Goal: Task Accomplishment & Management: Manage account settings

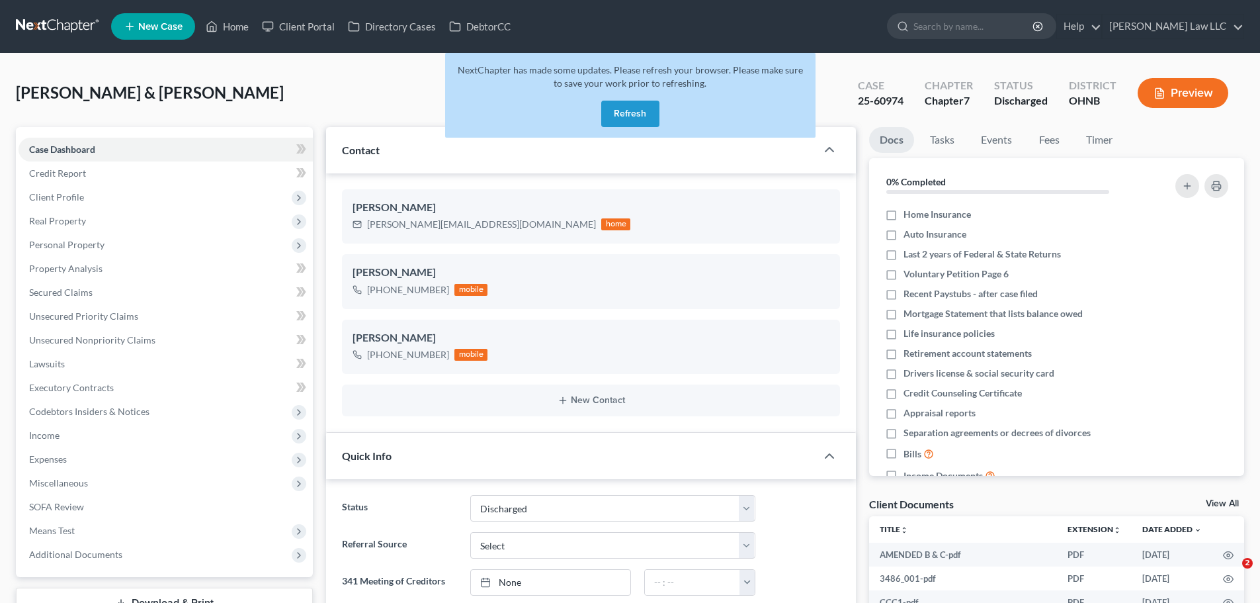
select select "0"
click at [618, 108] on button "Refresh" at bounding box center [630, 114] width 58 height 26
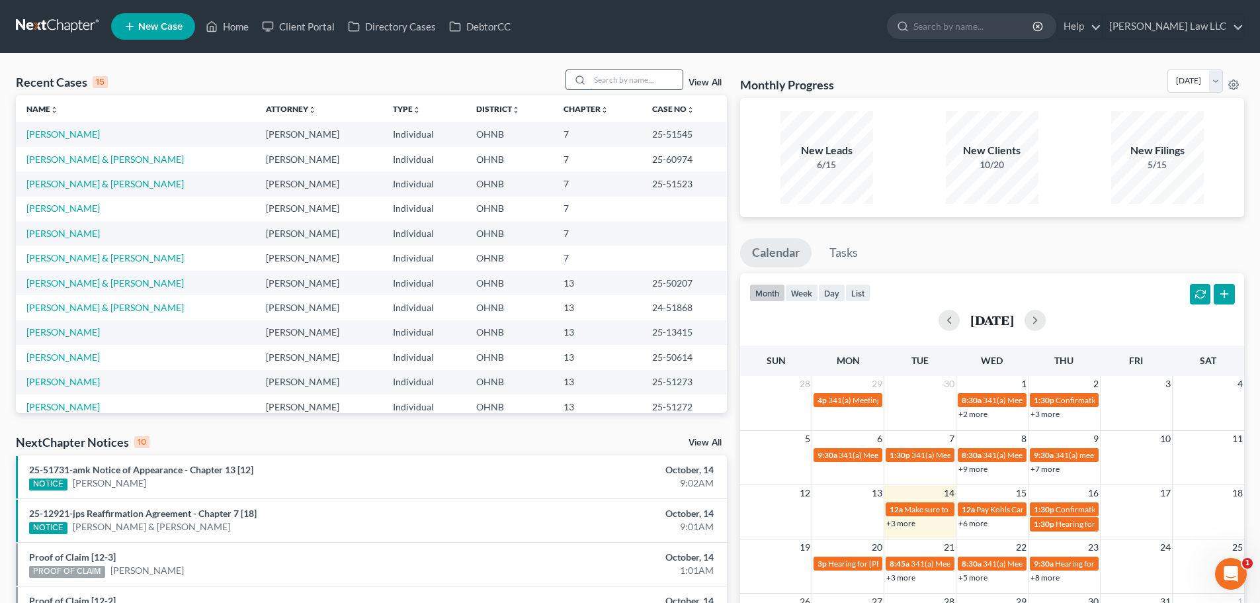
click at [611, 82] on input "search" at bounding box center [636, 79] width 93 height 19
type input "lopez"
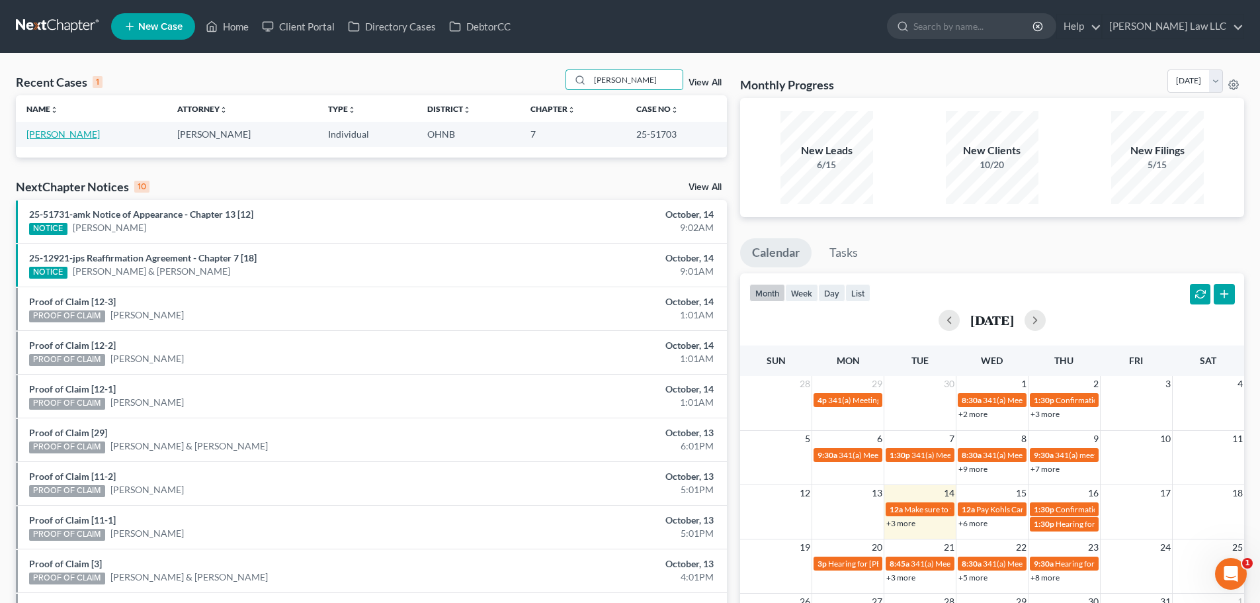
click at [53, 134] on link "Lopez, Victor" at bounding box center [62, 133] width 73 height 11
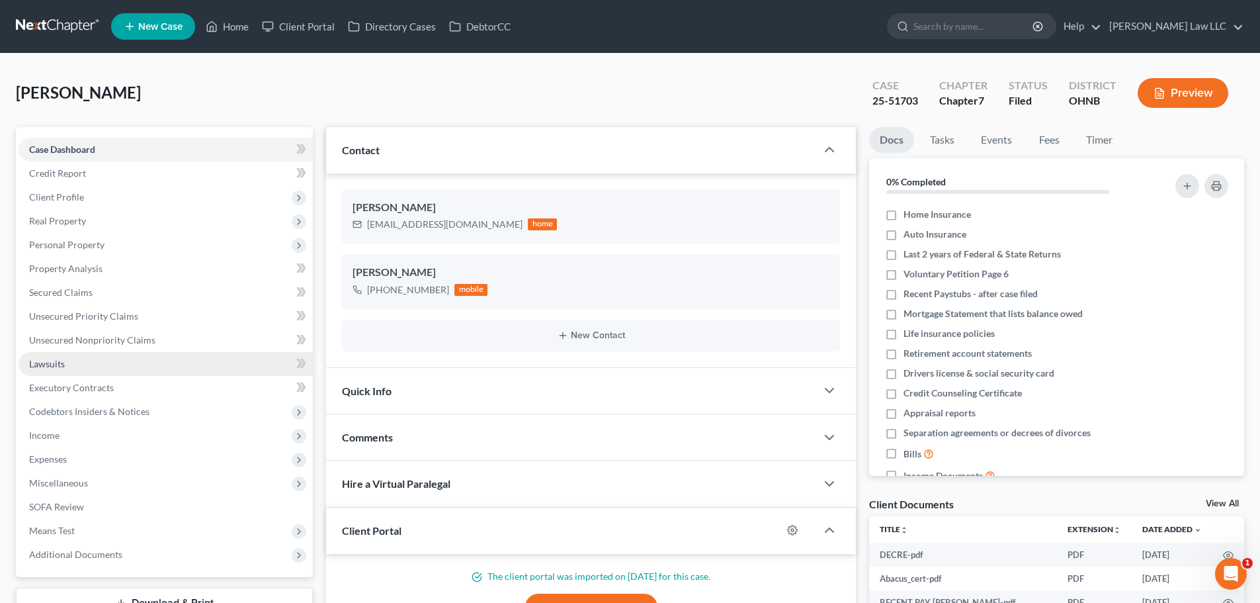
click at [74, 363] on link "Lawsuits" at bounding box center [166, 364] width 294 height 24
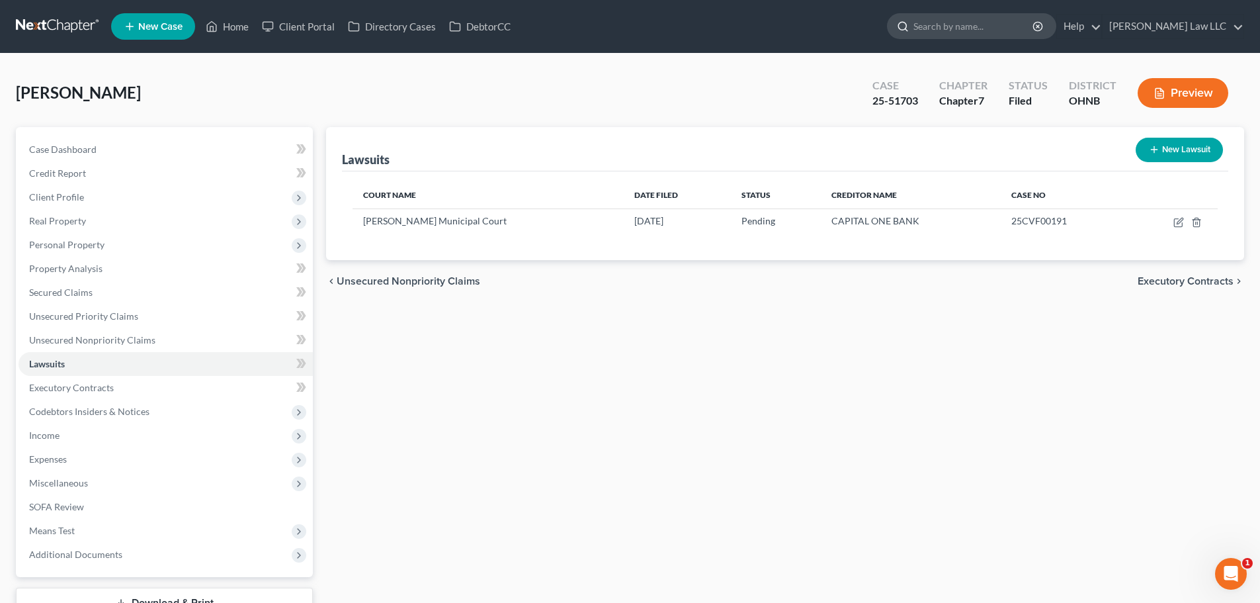
click at [984, 35] on input "search" at bounding box center [974, 26] width 121 height 24
type input "shrader"
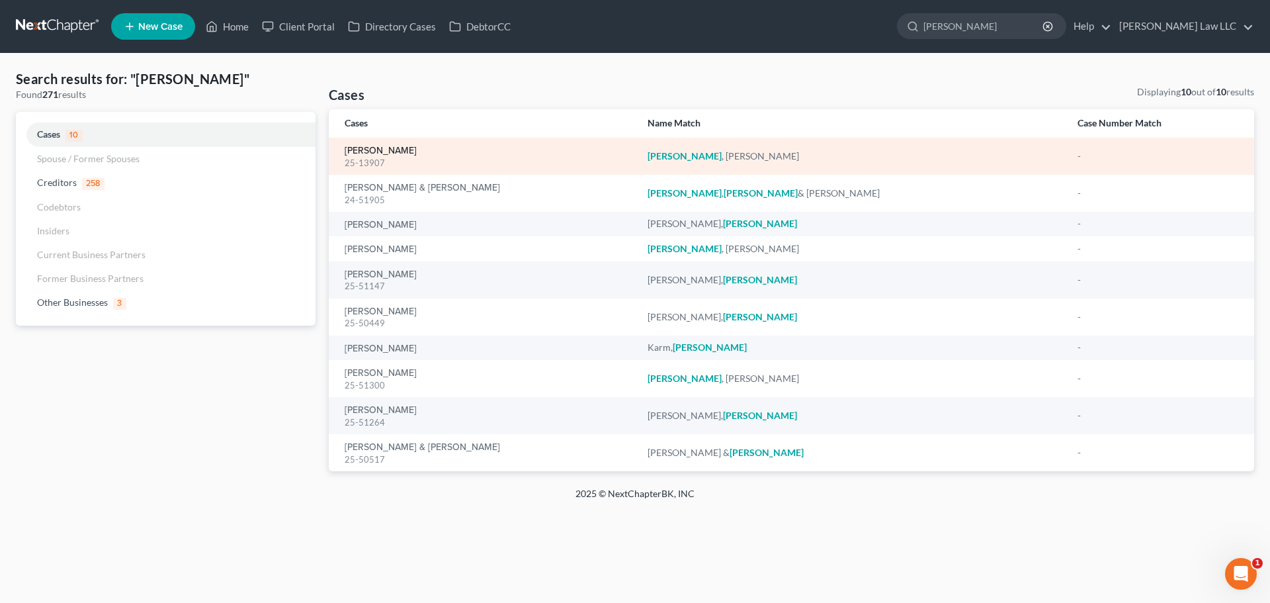
click at [387, 147] on link "Shrader, Thomas" at bounding box center [381, 150] width 72 height 9
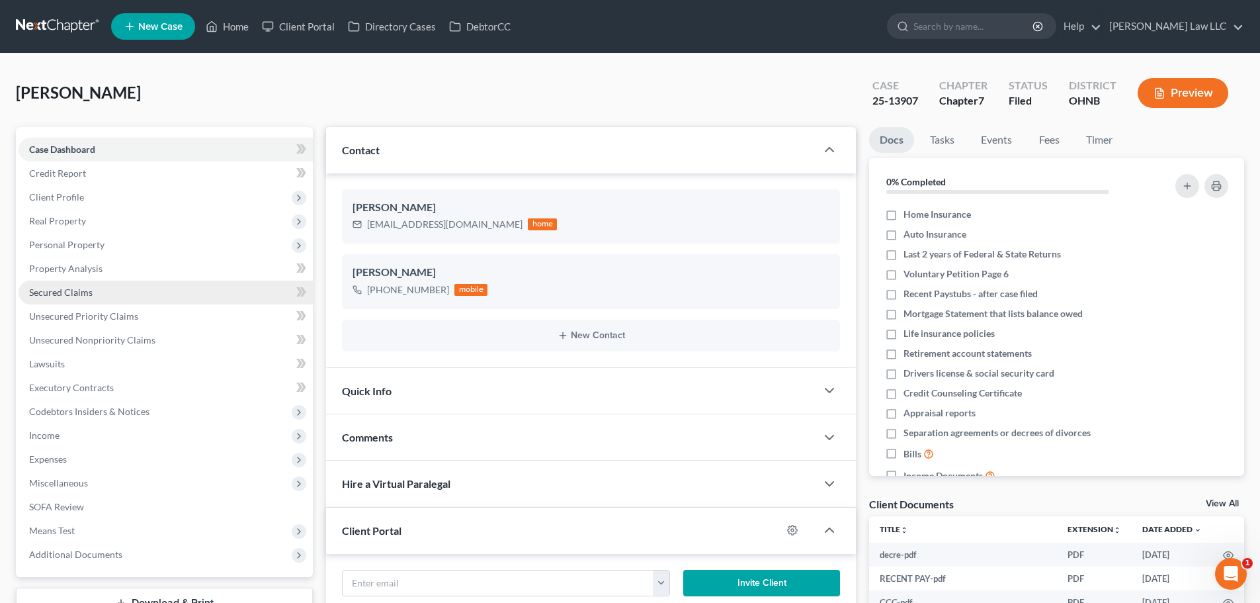
scroll to position [466, 0]
click at [76, 292] on span "Secured Claims" at bounding box center [61, 291] width 64 height 11
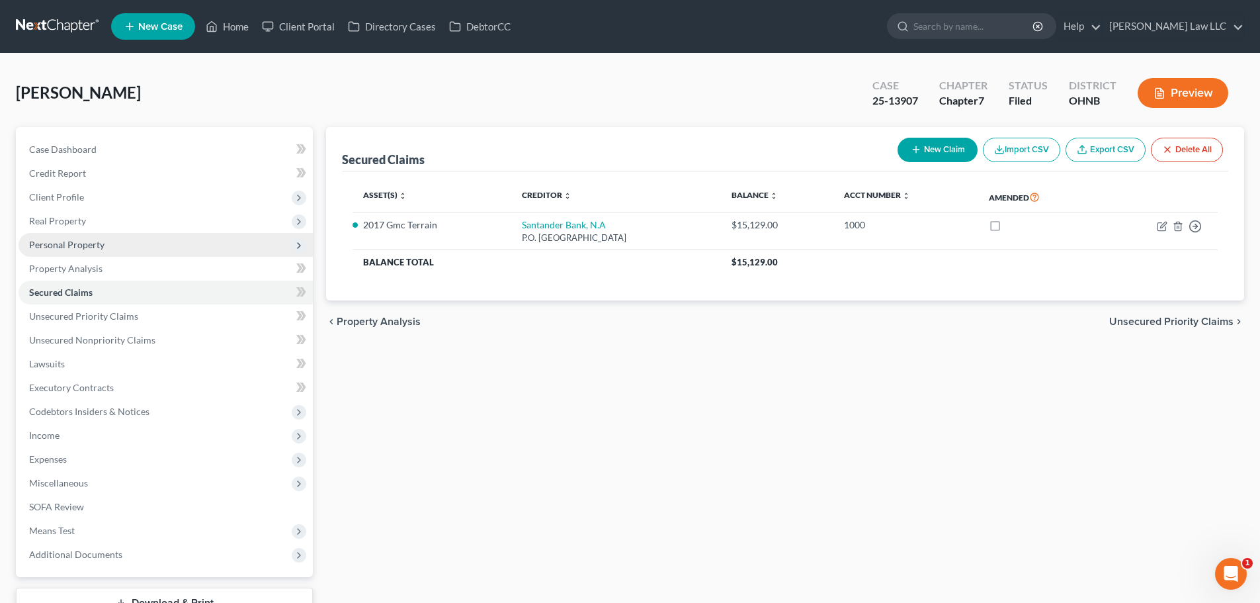
click at [87, 245] on span "Personal Property" at bounding box center [66, 244] width 75 height 11
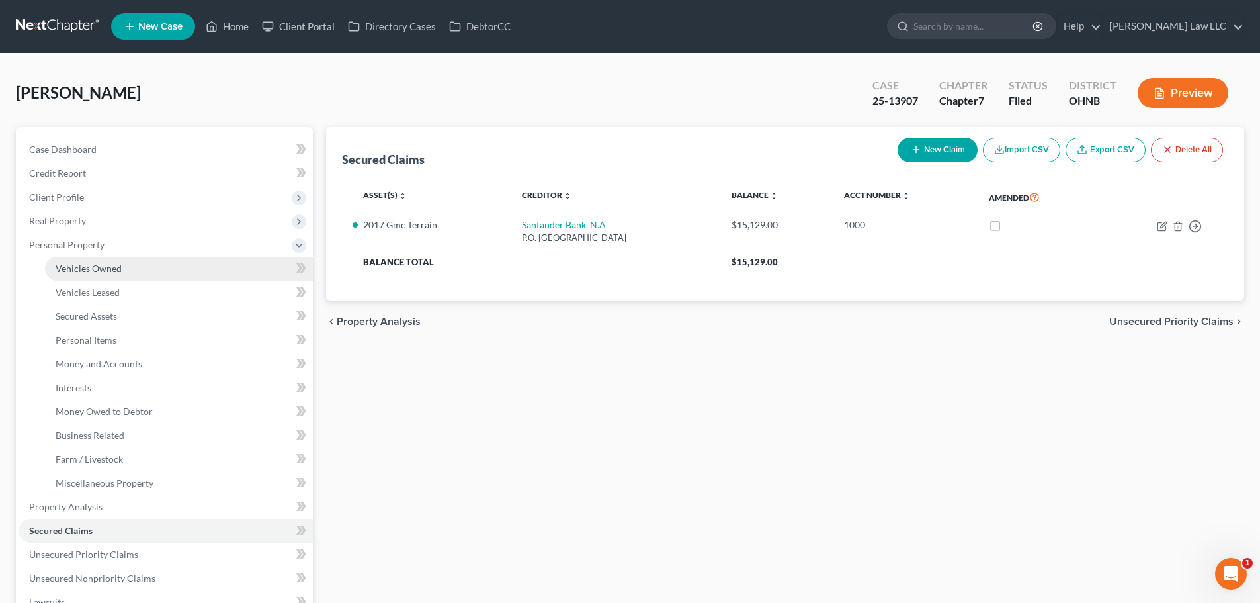
click at [113, 268] on span "Vehicles Owned" at bounding box center [89, 268] width 66 height 11
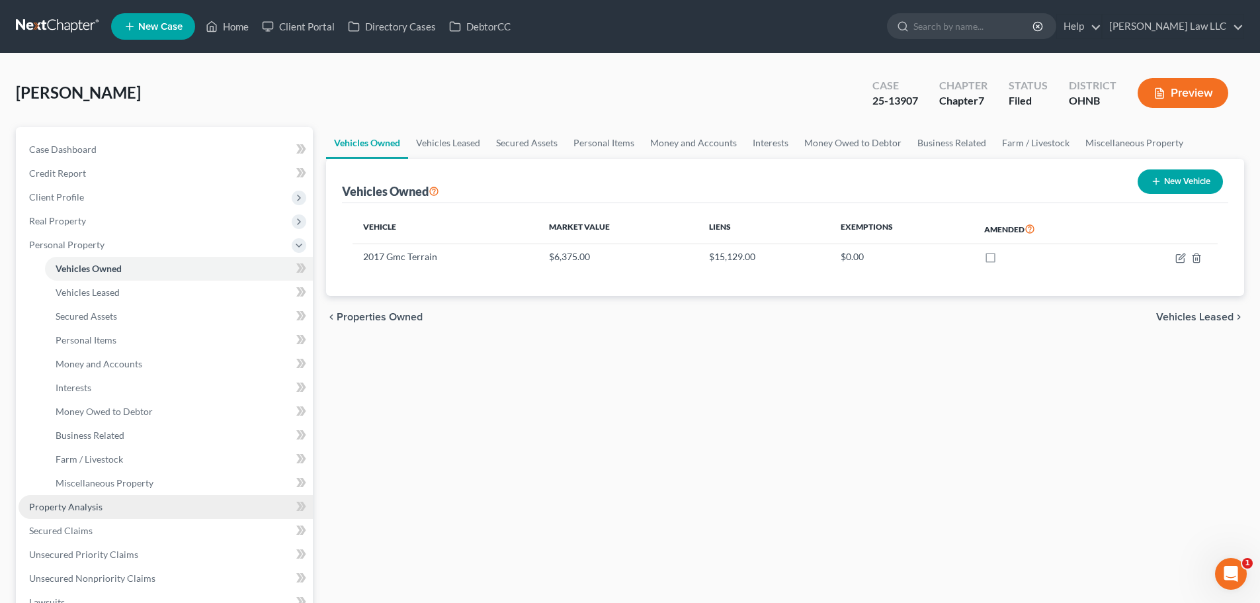
click at [96, 503] on span "Property Analysis" at bounding box center [65, 506] width 73 height 11
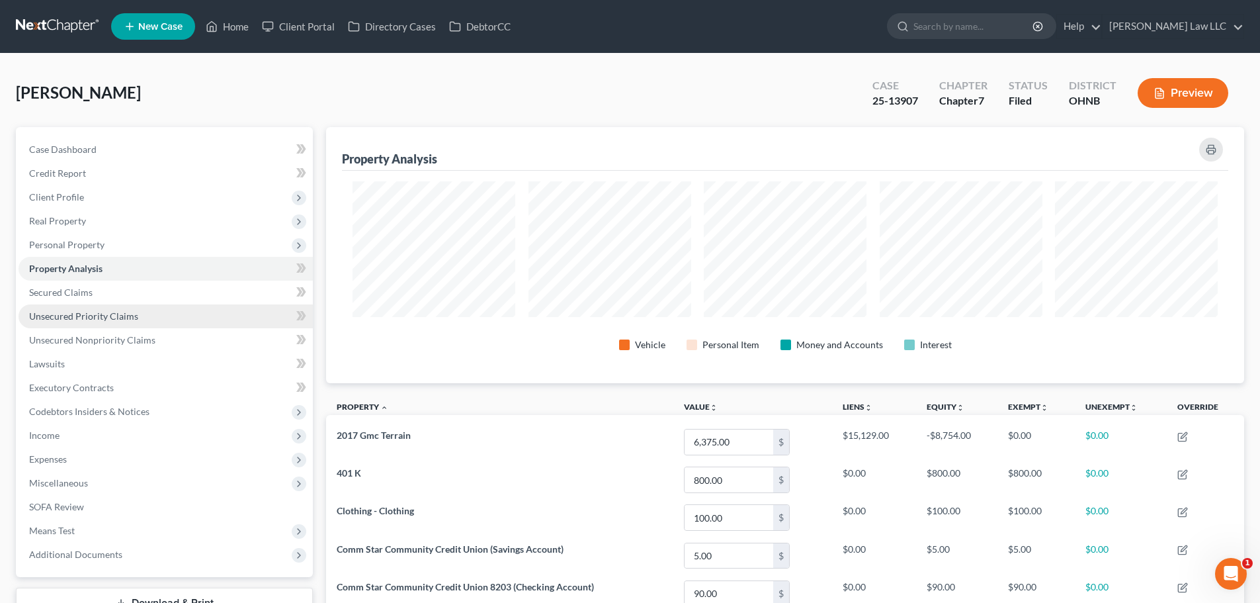
scroll to position [256, 918]
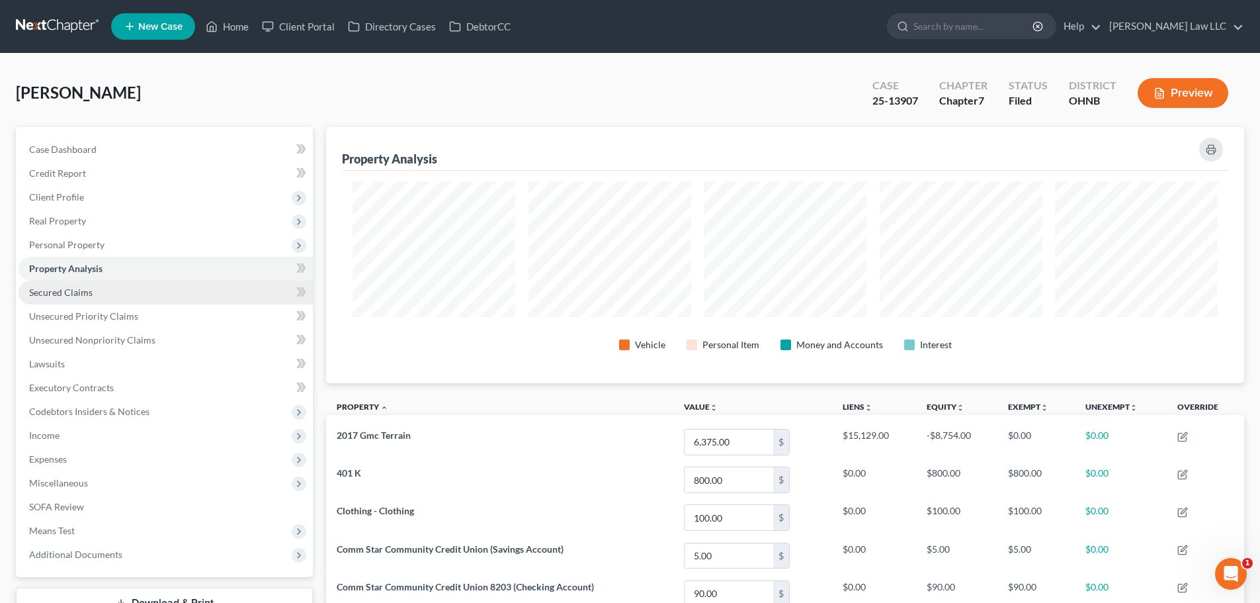
click at [101, 293] on link "Secured Claims" at bounding box center [166, 293] width 294 height 24
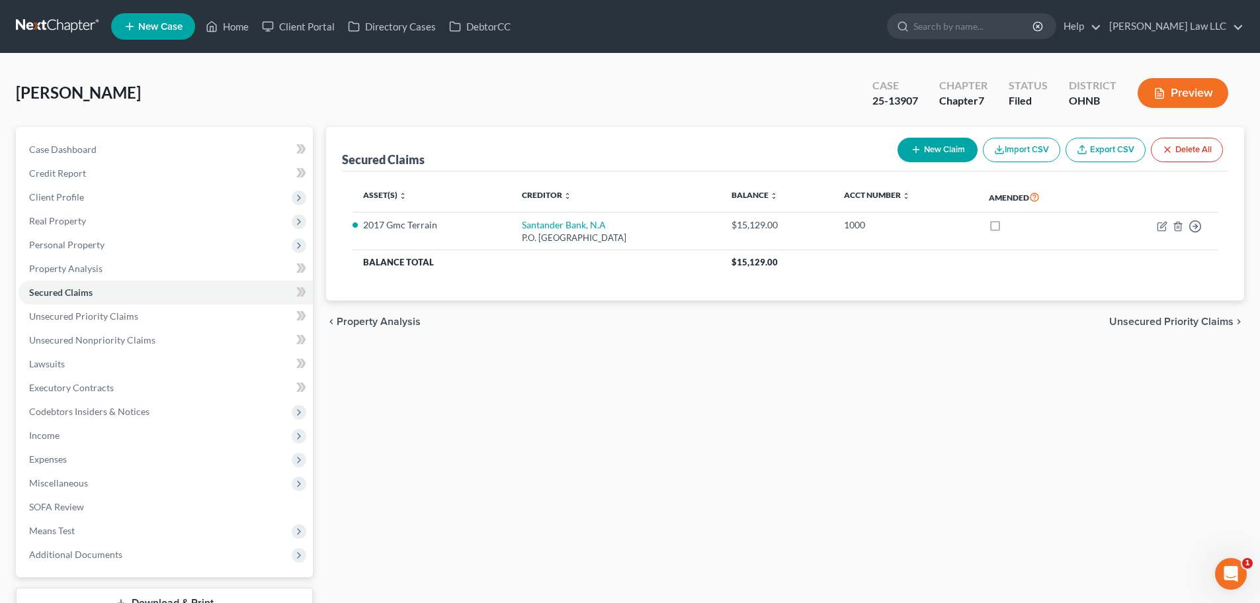
click at [73, 30] on link at bounding box center [58, 27] width 85 height 24
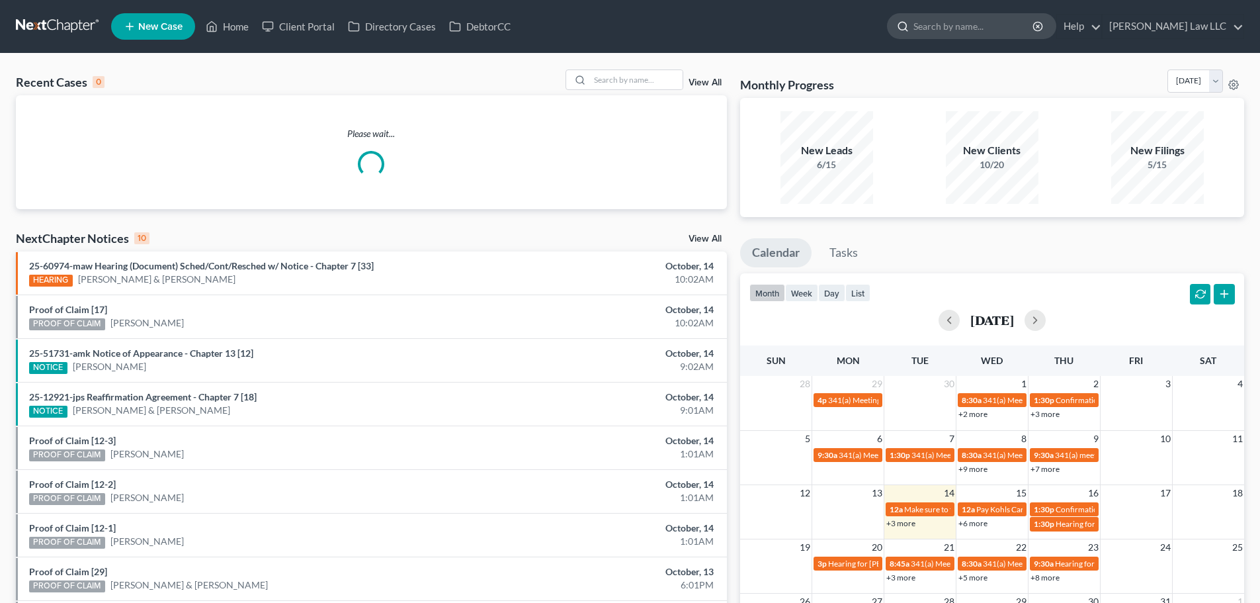
click at [980, 29] on input "search" at bounding box center [974, 26] width 121 height 24
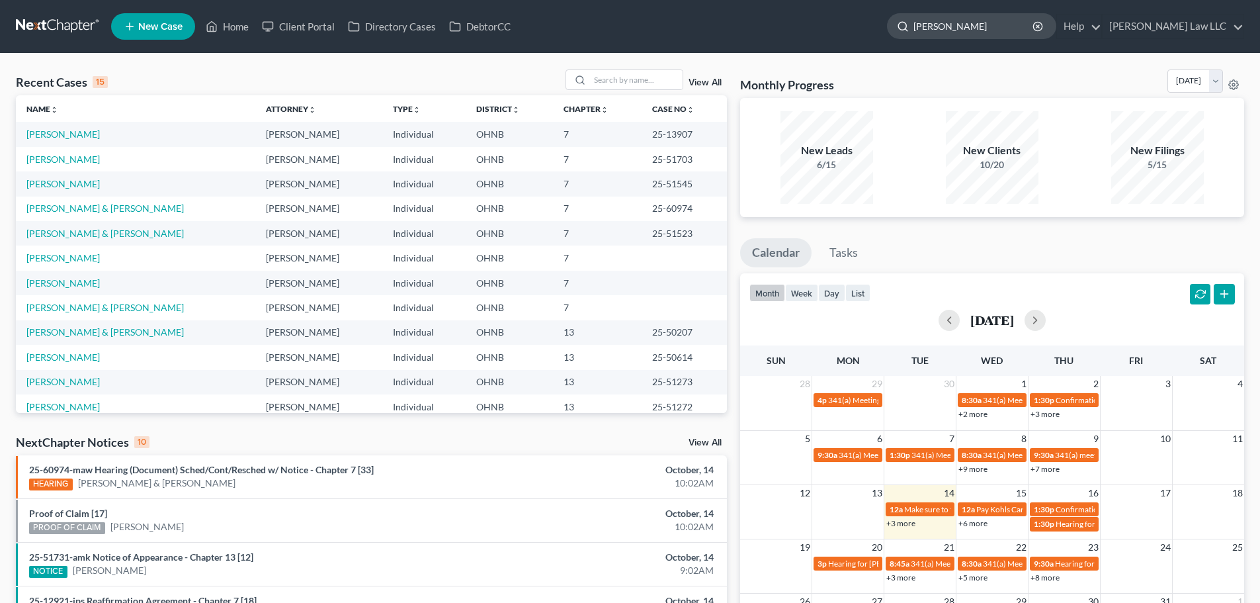
type input "lopez"
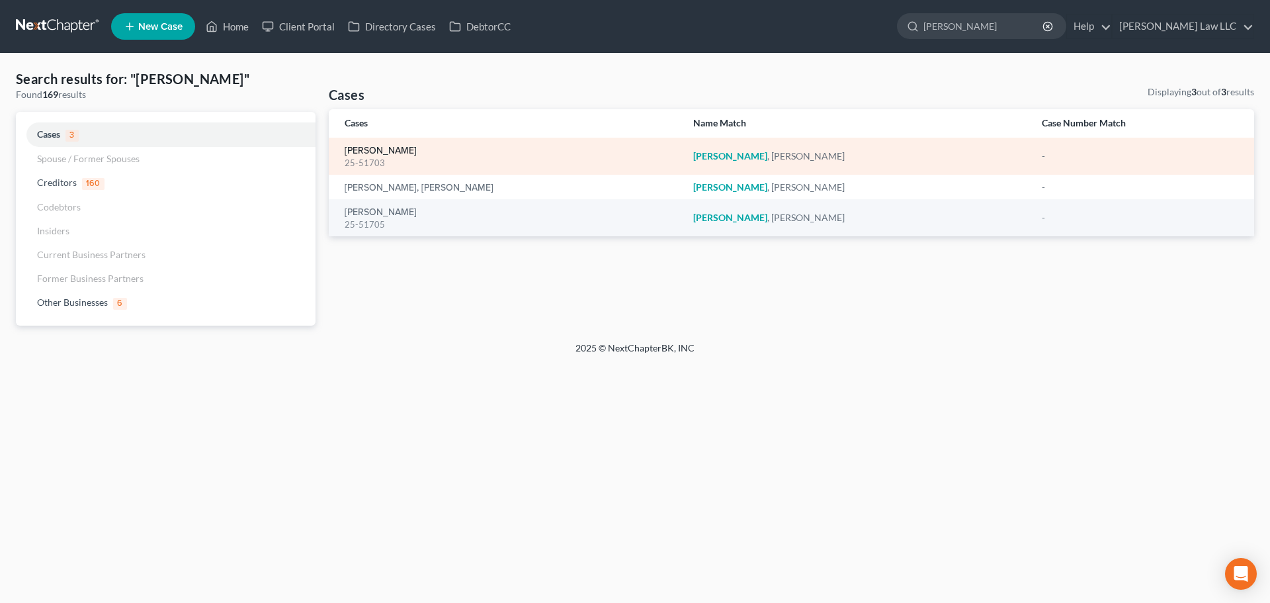
click at [381, 146] on link "Lopez, Victor" at bounding box center [381, 150] width 72 height 9
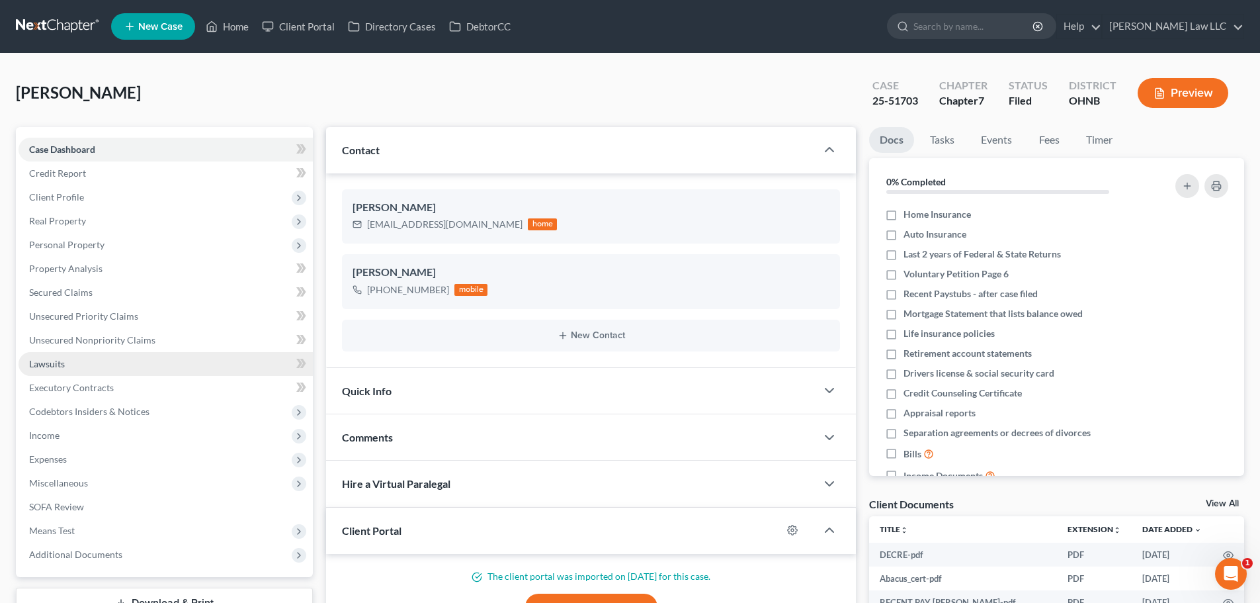
click at [97, 366] on link "Lawsuits" at bounding box center [166, 364] width 294 height 24
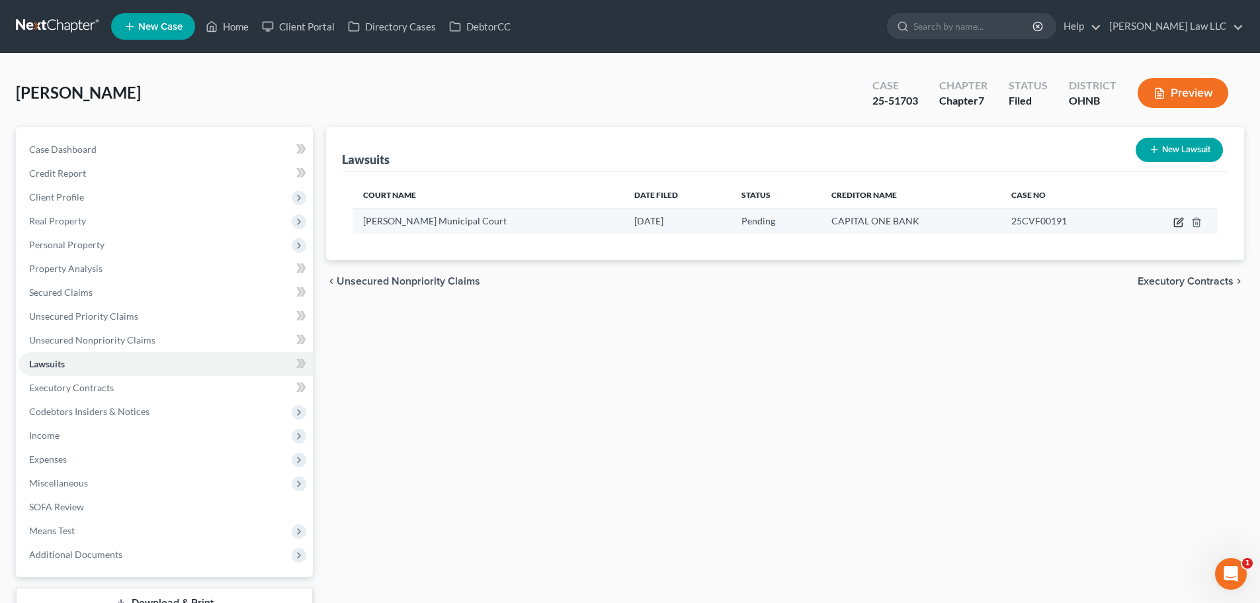
click at [1178, 222] on icon "button" at bounding box center [1180, 221] width 6 height 6
select select "36"
select select "0"
select select "4"
select select "48"
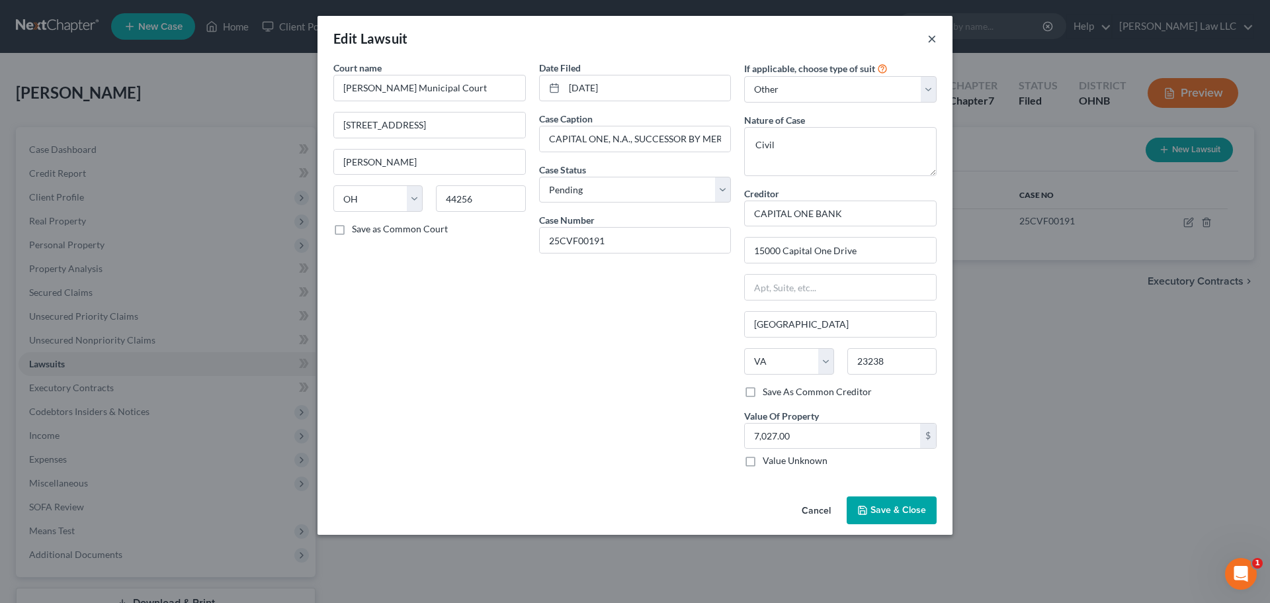
click at [930, 40] on button "×" at bounding box center [932, 38] width 9 height 16
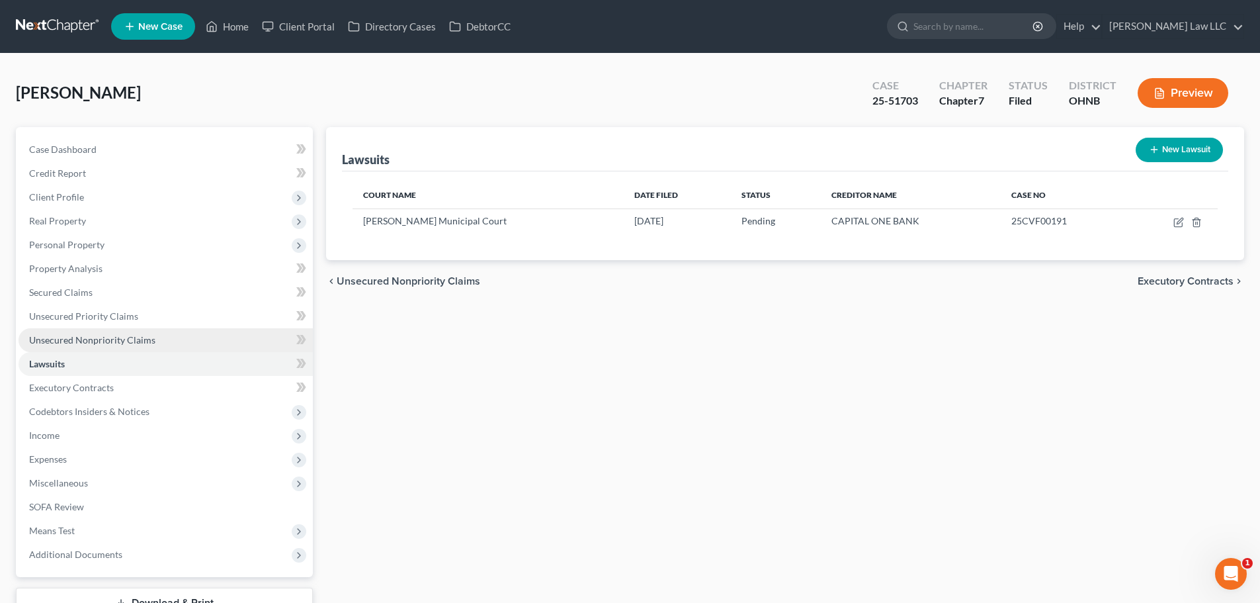
click at [128, 331] on link "Unsecured Nonpriority Claims" at bounding box center [166, 340] width 294 height 24
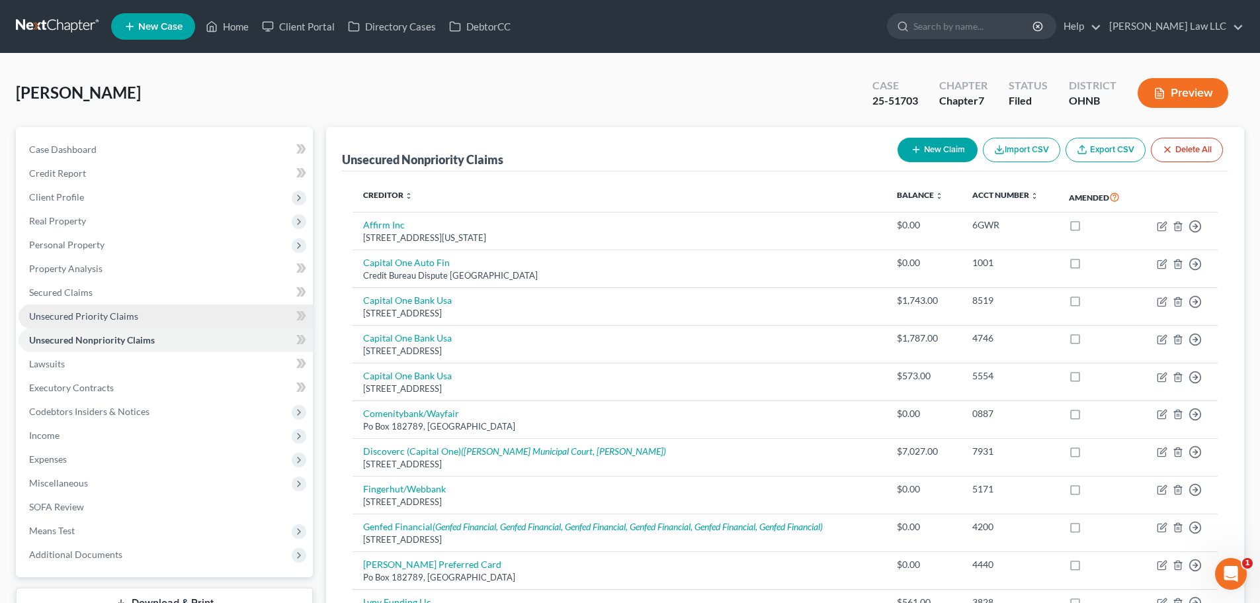
click at [128, 316] on span "Unsecured Priority Claims" at bounding box center [83, 315] width 109 height 11
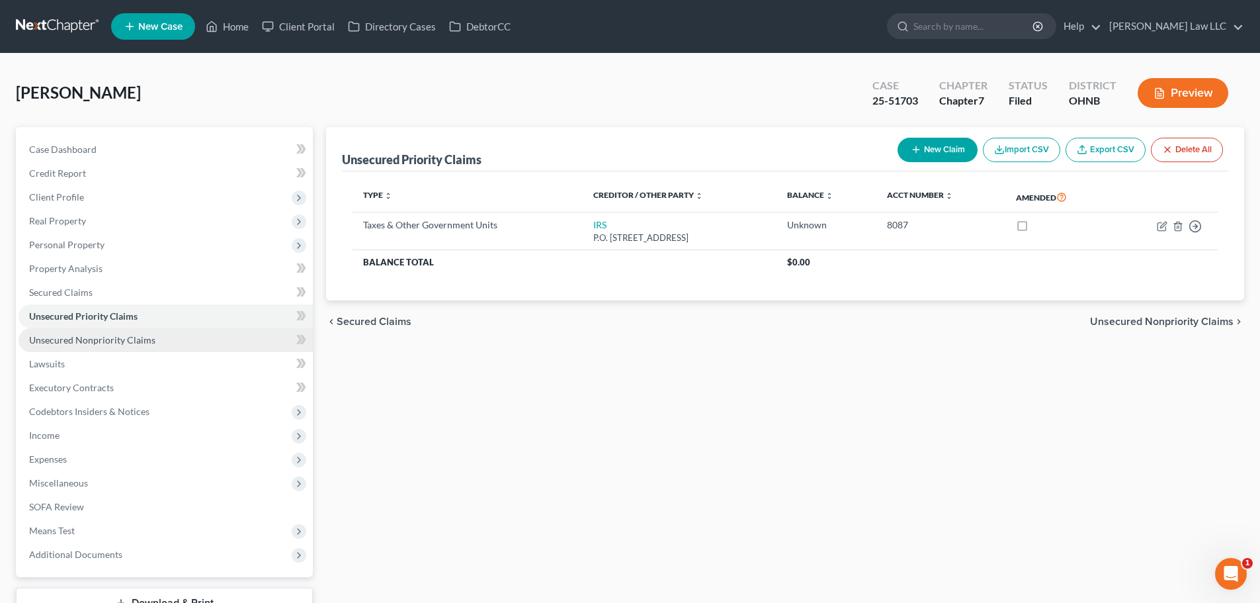
click at [106, 348] on link "Unsecured Nonpriority Claims" at bounding box center [166, 340] width 294 height 24
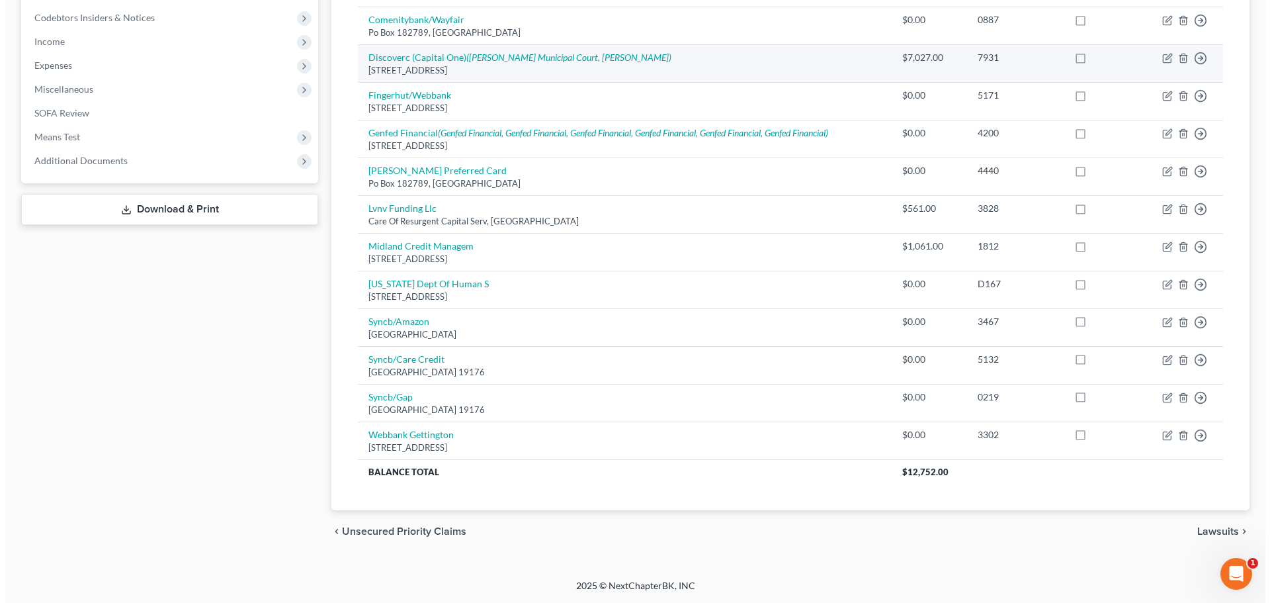
scroll to position [129, 0]
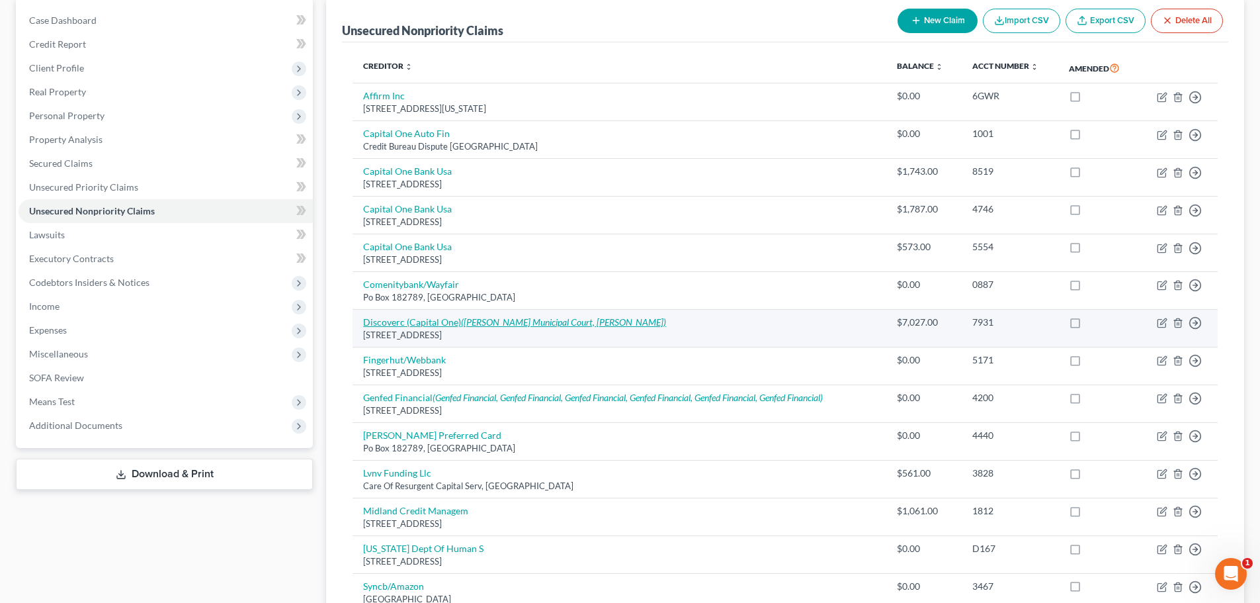
click at [412, 320] on link "Discoverc (Capital One) (Medina Municipal Court, Alexander Weinberg)" at bounding box center [514, 321] width 303 height 11
select select "46"
select select "2"
select select "0"
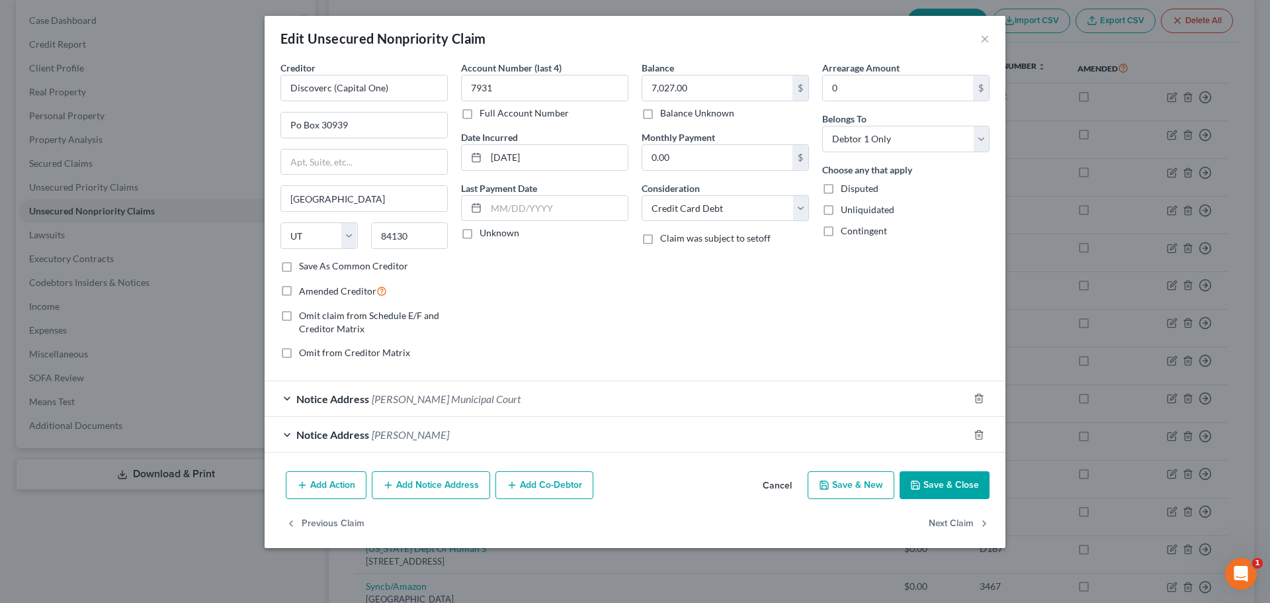
click at [444, 400] on span "Medina Municipal Court" at bounding box center [446, 398] width 149 height 13
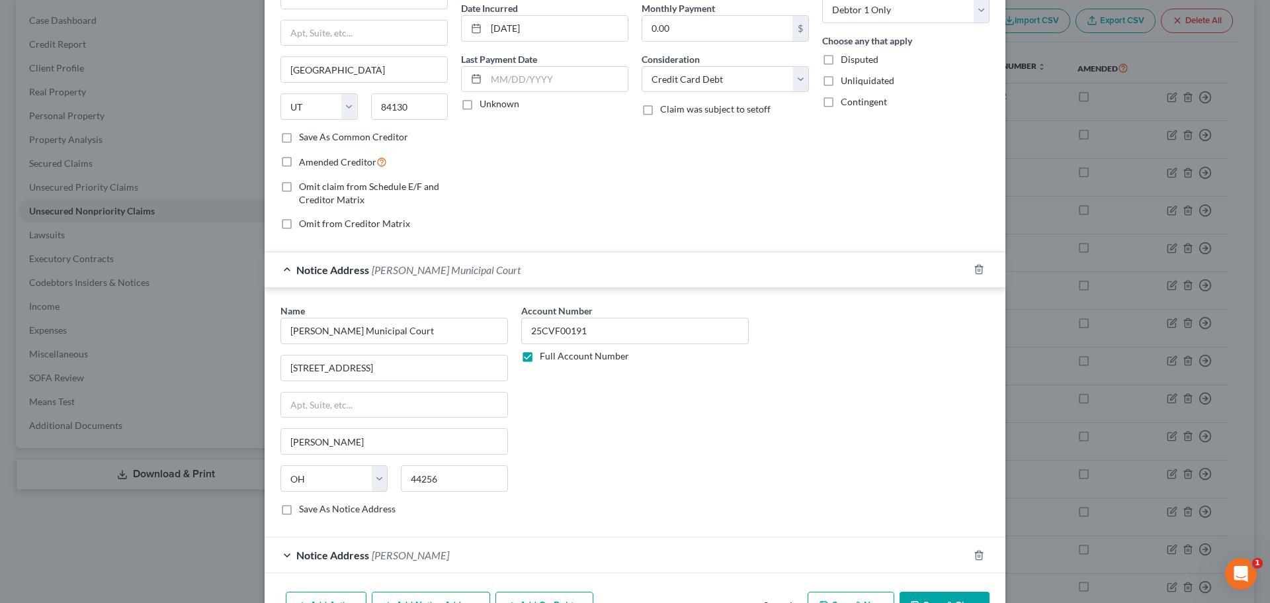
scroll to position [210, 0]
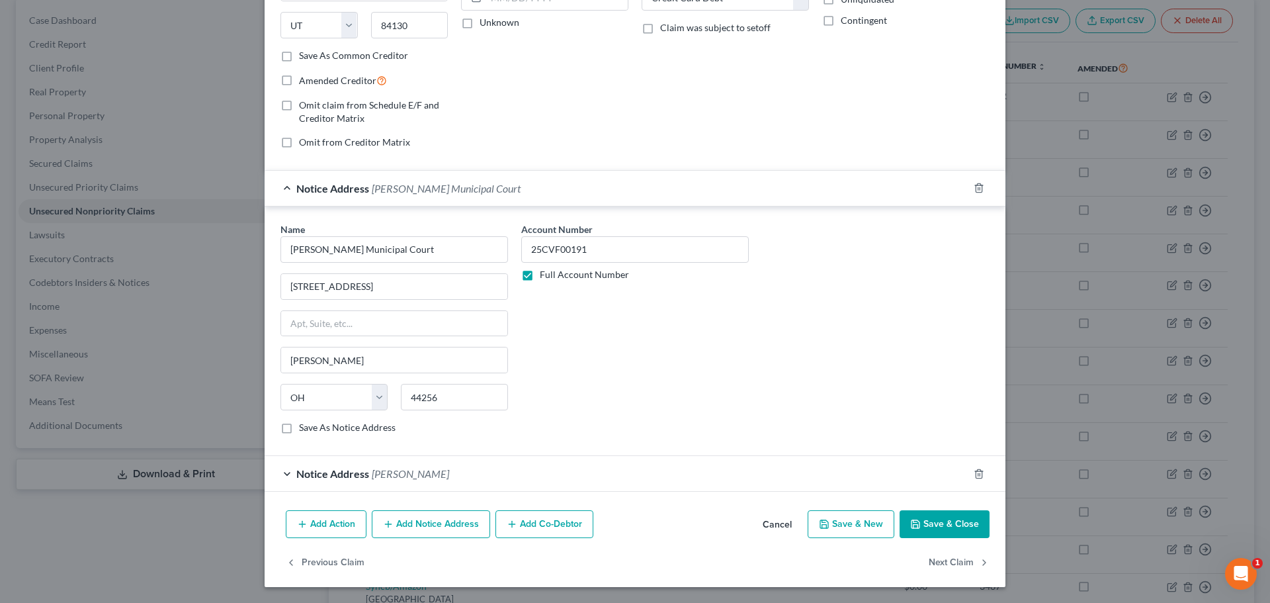
click at [392, 478] on span "Alexander Weinberg" at bounding box center [410, 473] width 77 height 13
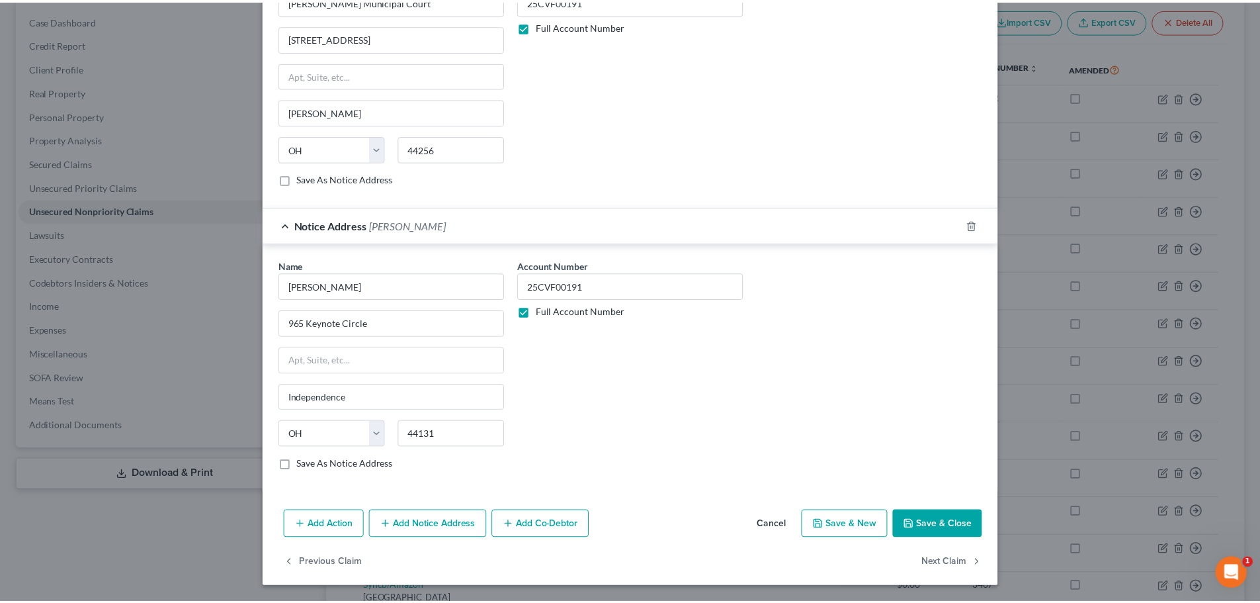
scroll to position [0, 0]
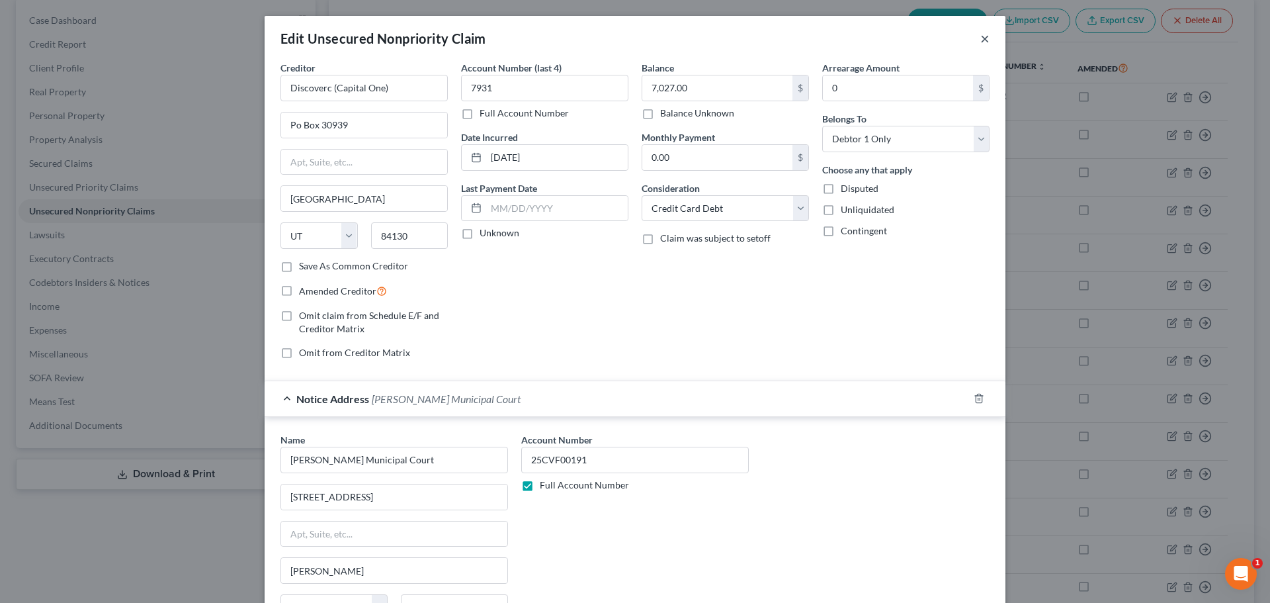
click at [980, 39] on button "×" at bounding box center [984, 38] width 9 height 16
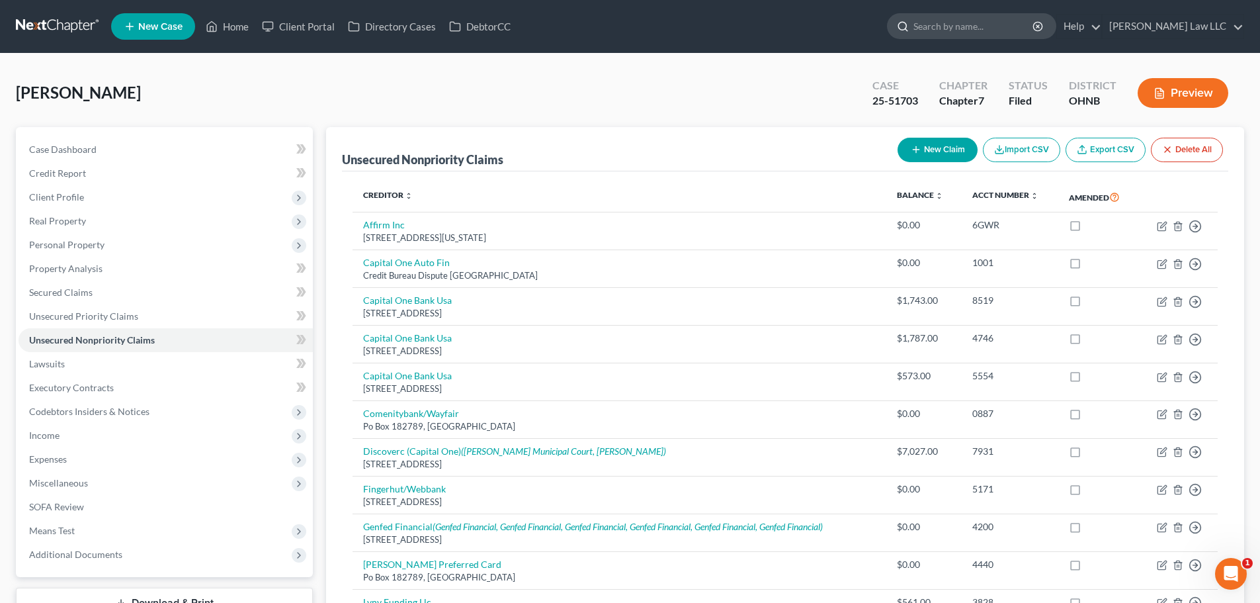
click at [1017, 30] on input "search" at bounding box center [974, 26] width 121 height 24
type input "BERT"
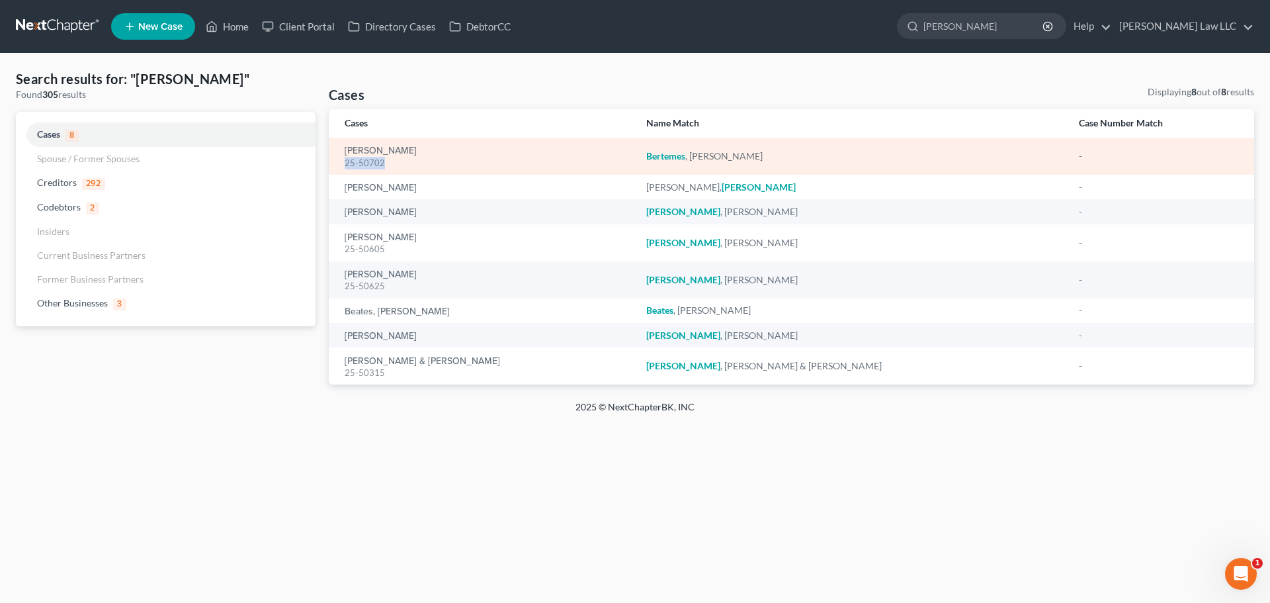
drag, startPoint x: 386, startPoint y: 162, endPoint x: 342, endPoint y: 164, distance: 43.7
click at [342, 164] on td "Bertemes, Joshua 25-50702" at bounding box center [482, 156] width 307 height 37
copy div "25-50702"
click at [383, 152] on link "Bertemes, Joshua" at bounding box center [381, 150] width 72 height 9
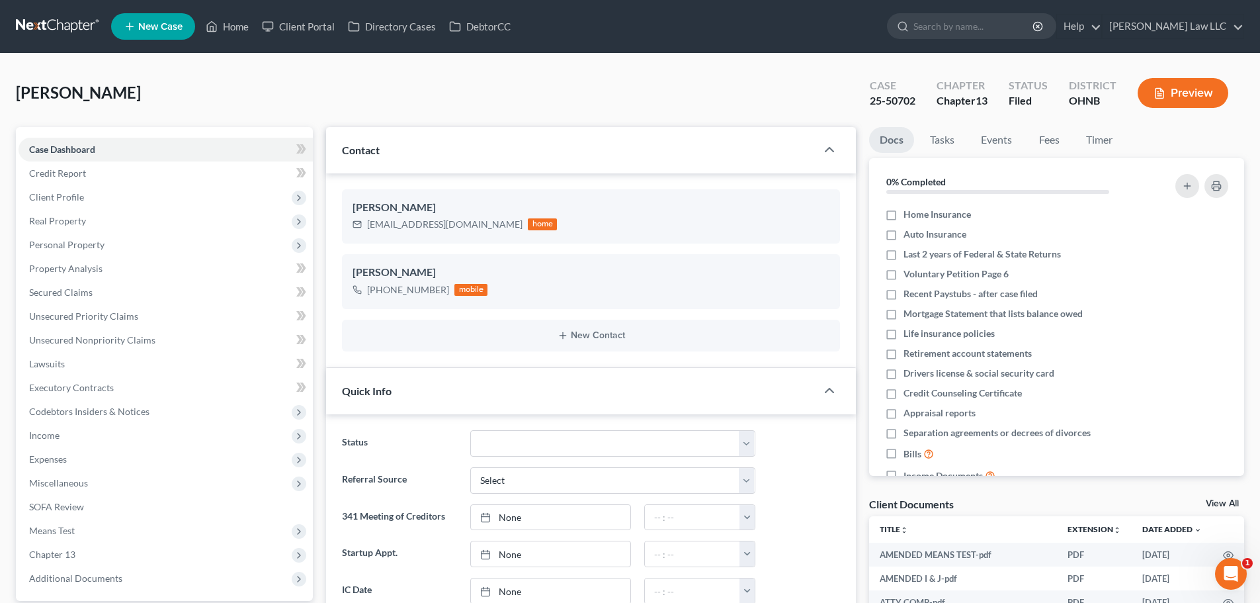
scroll to position [437, 0]
